Goal: Information Seeking & Learning: Learn about a topic

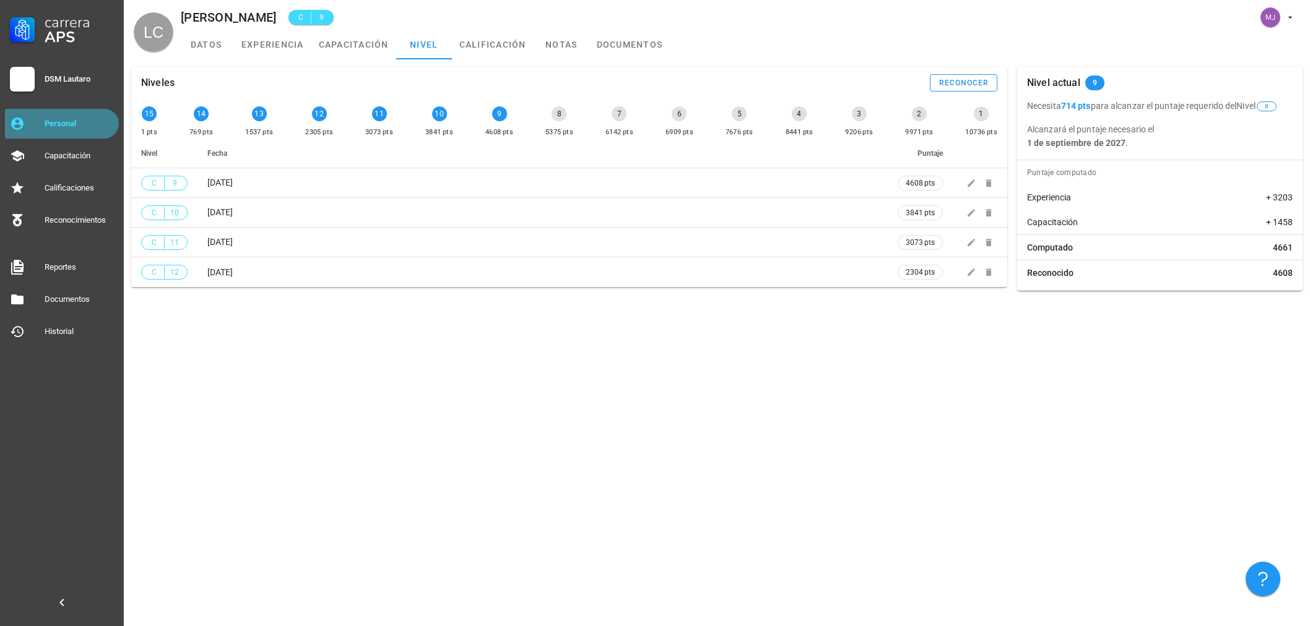
click at [64, 115] on div "Personal" at bounding box center [79, 124] width 69 height 20
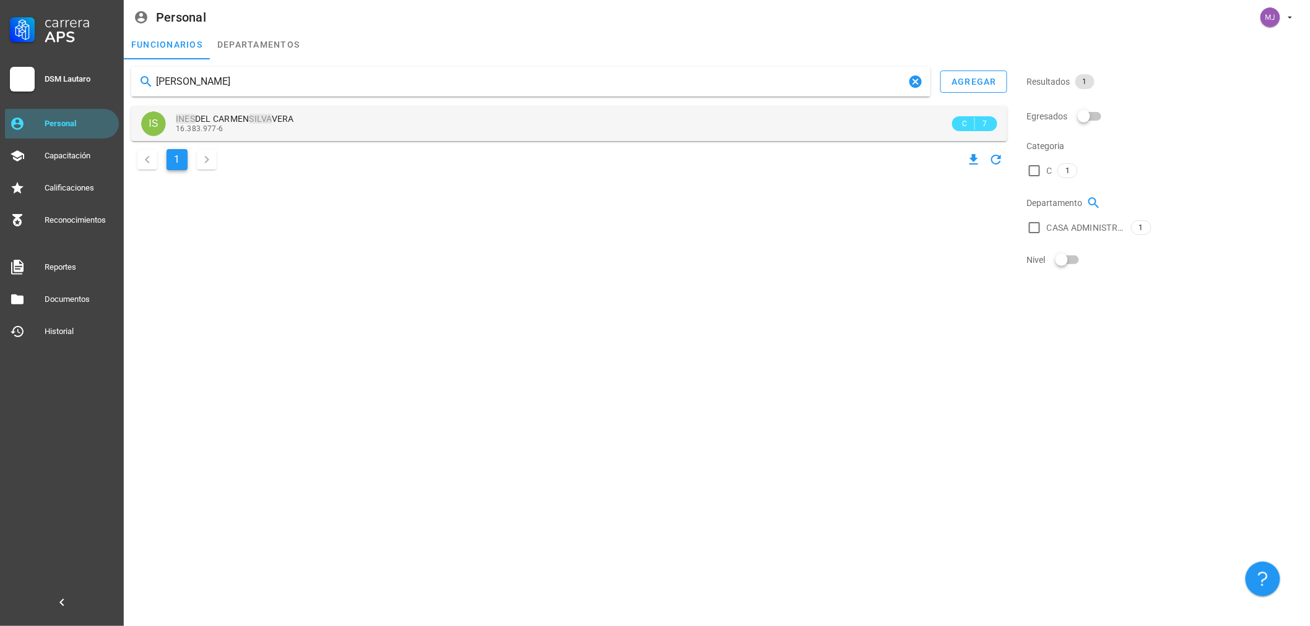
type input "[PERSON_NAME]"
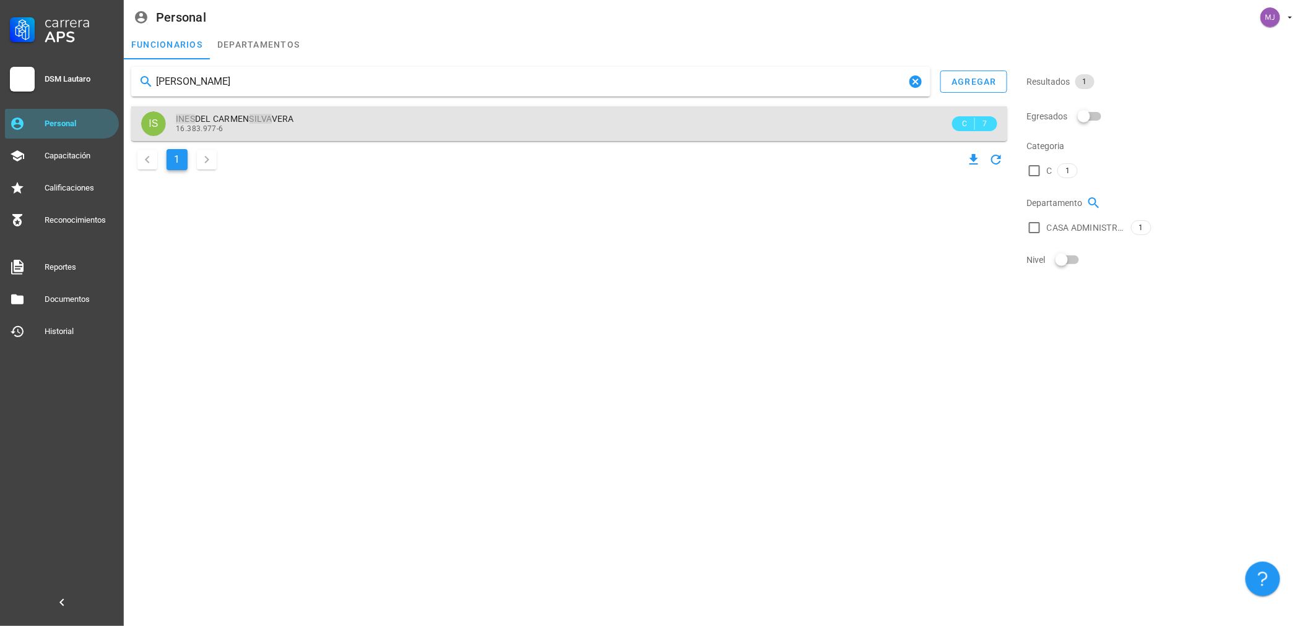
click at [295, 126] on div "16.383.977-6" at bounding box center [563, 128] width 774 height 9
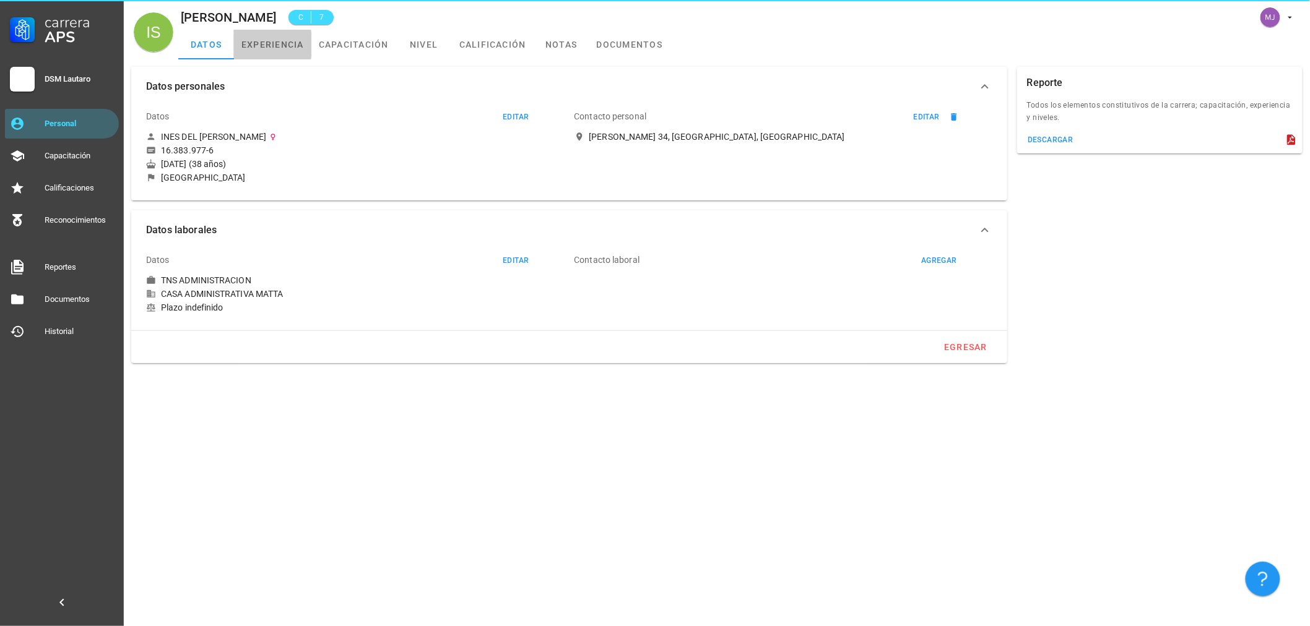
click at [298, 46] on link "experiencia" at bounding box center [272, 45] width 77 height 30
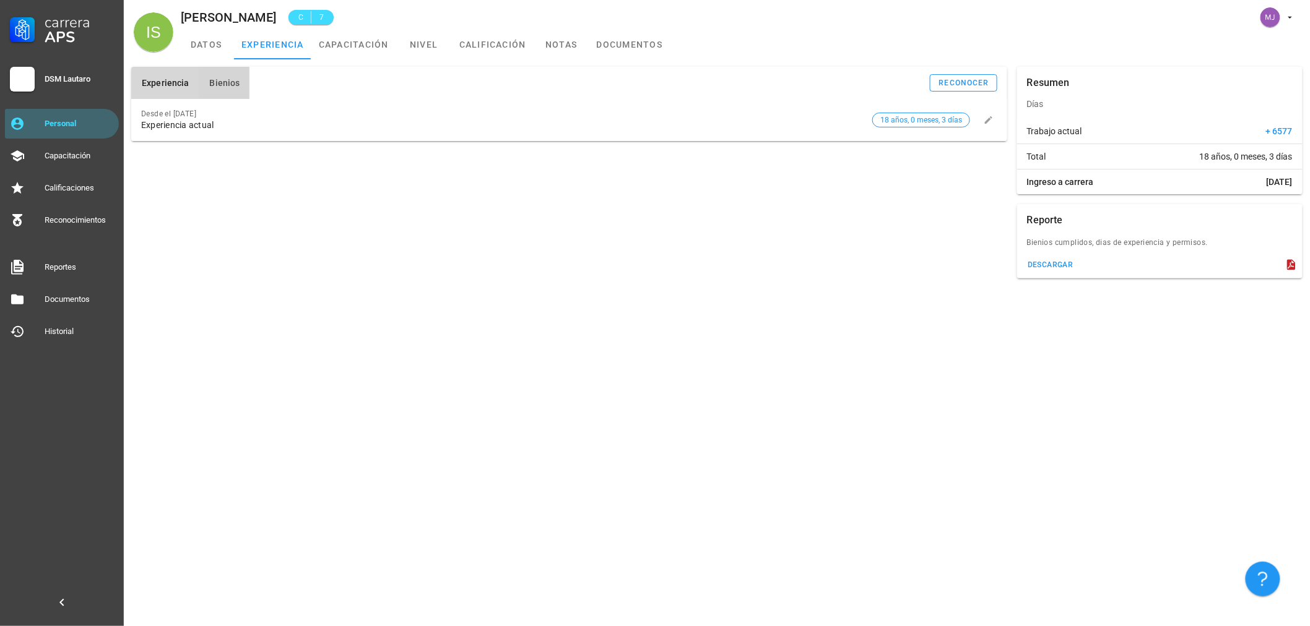
click at [225, 82] on span "Bienios" at bounding box center [224, 83] width 31 height 10
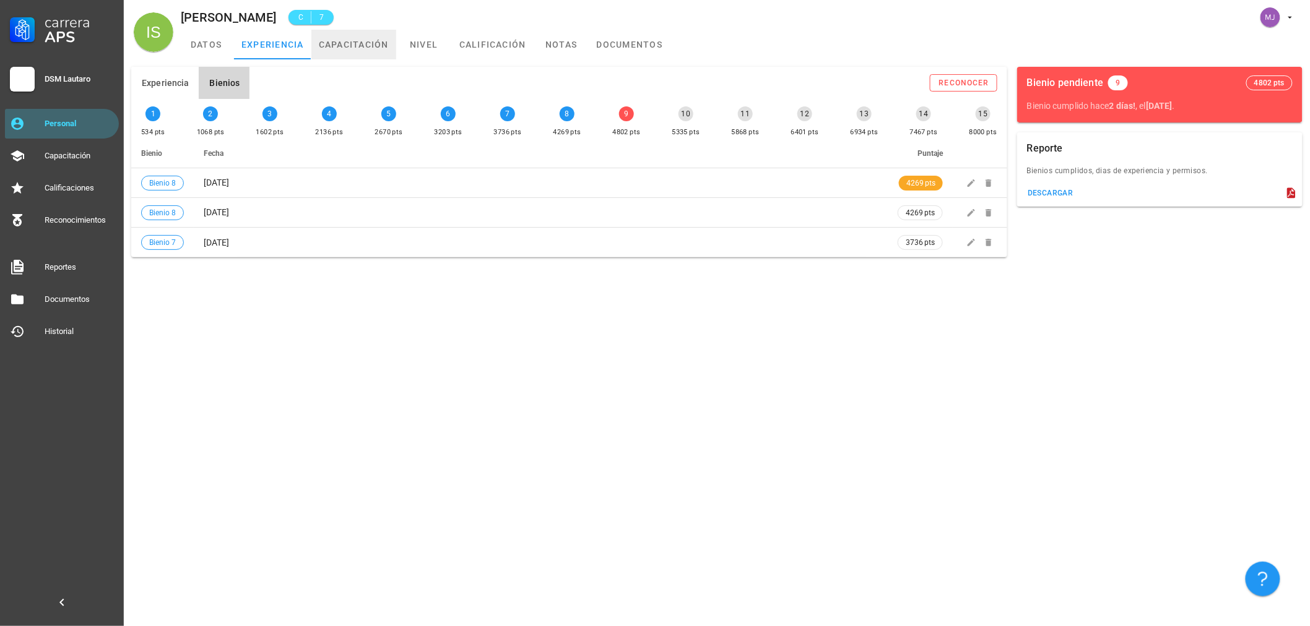
click at [374, 45] on link "capacitación" at bounding box center [353, 45] width 85 height 30
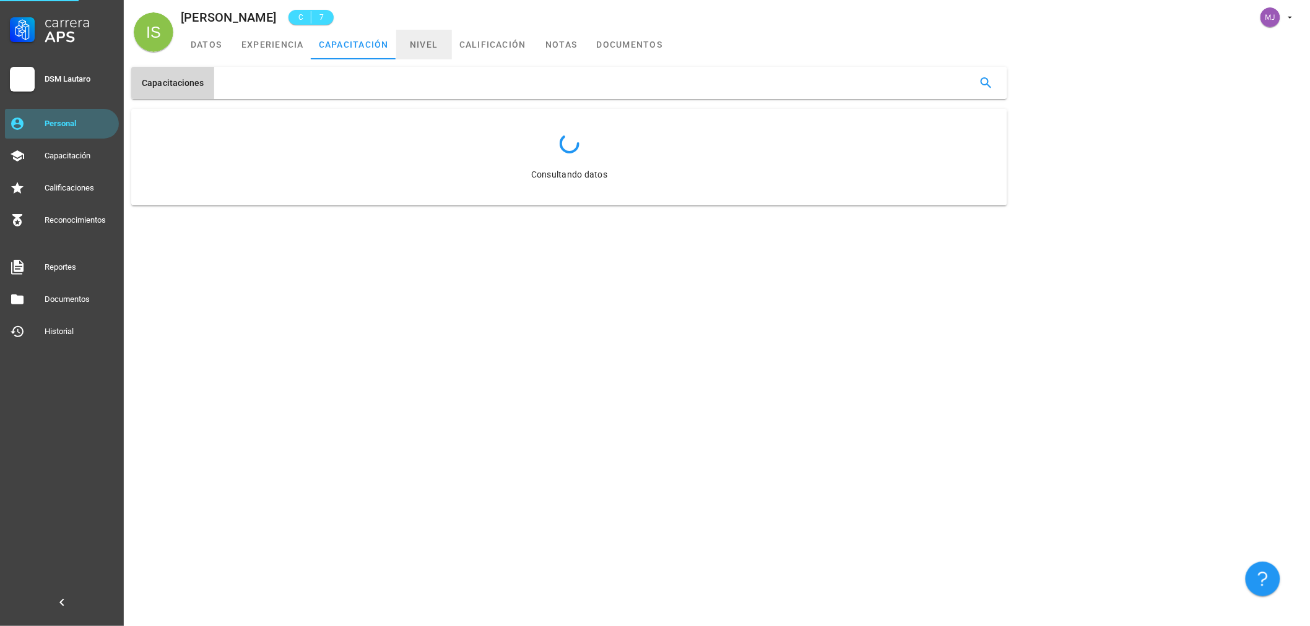
click at [434, 40] on link "nivel" at bounding box center [424, 45] width 56 height 30
